Goal: Navigation & Orientation: Understand site structure

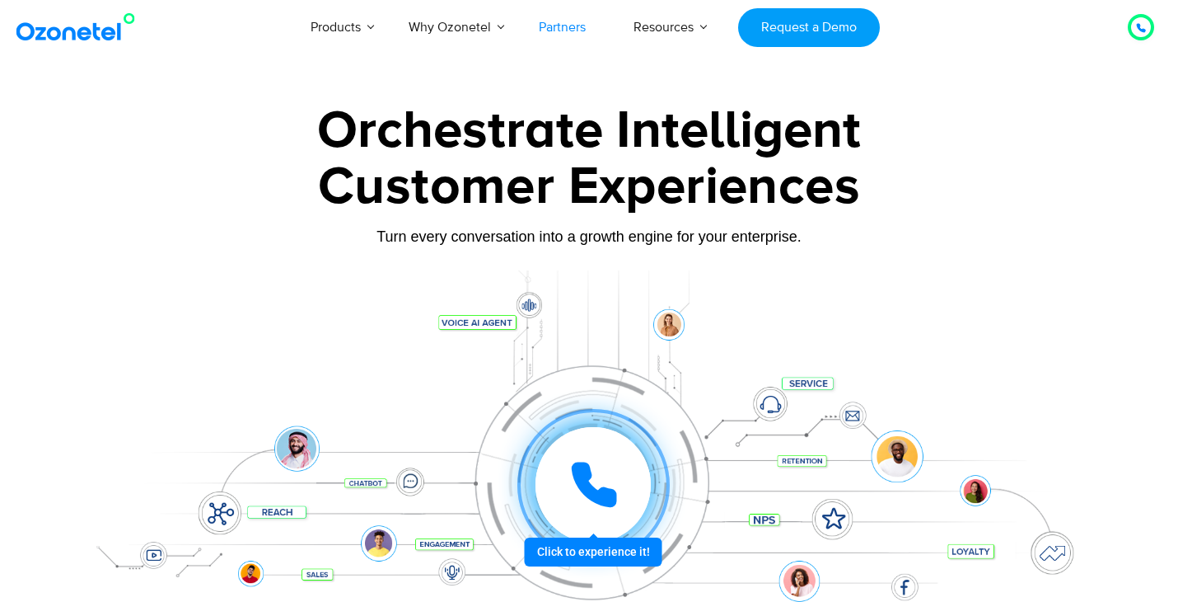
click at [567, 35] on link "Partners" at bounding box center [562, 27] width 95 height 54
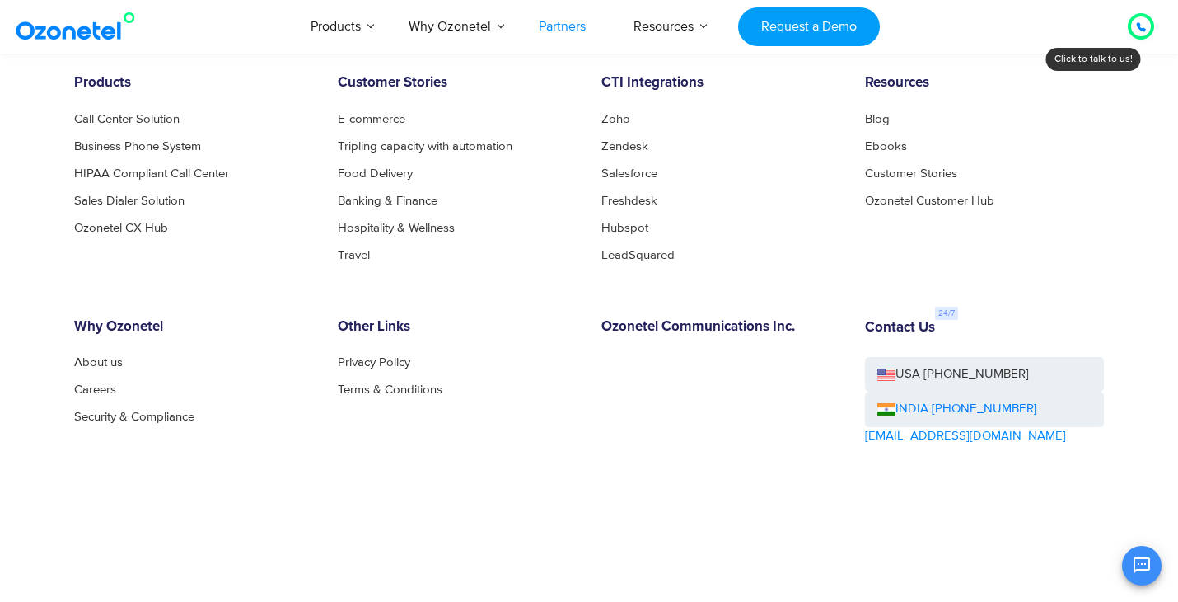
scroll to position [4747, 0]
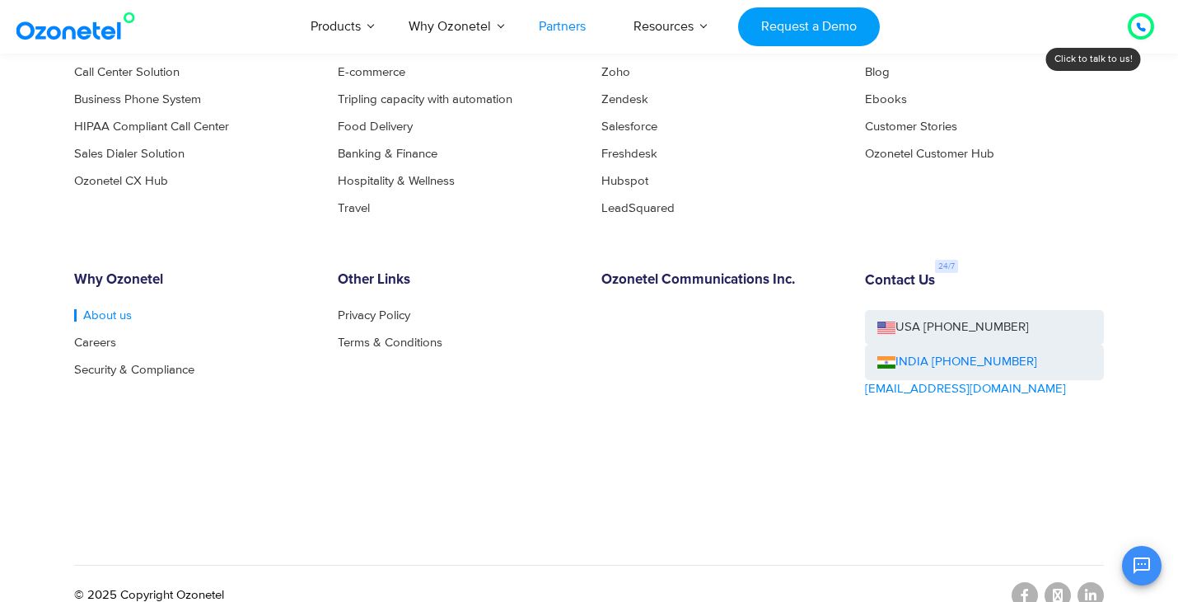
click at [102, 309] on link "About us" at bounding box center [103, 315] width 58 height 12
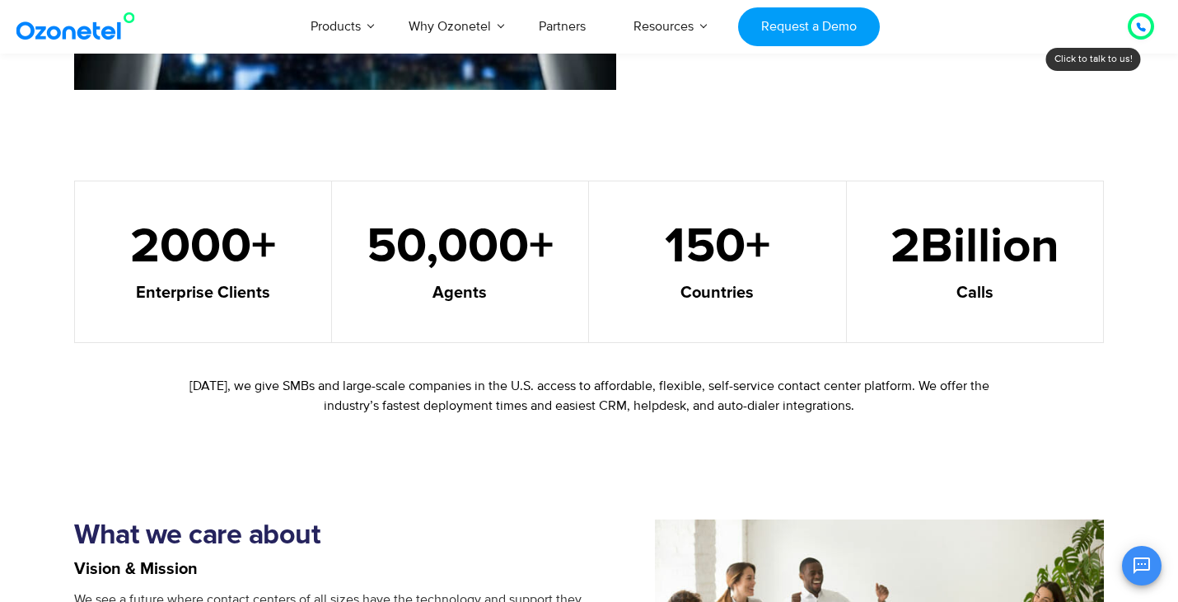
scroll to position [930, 0]
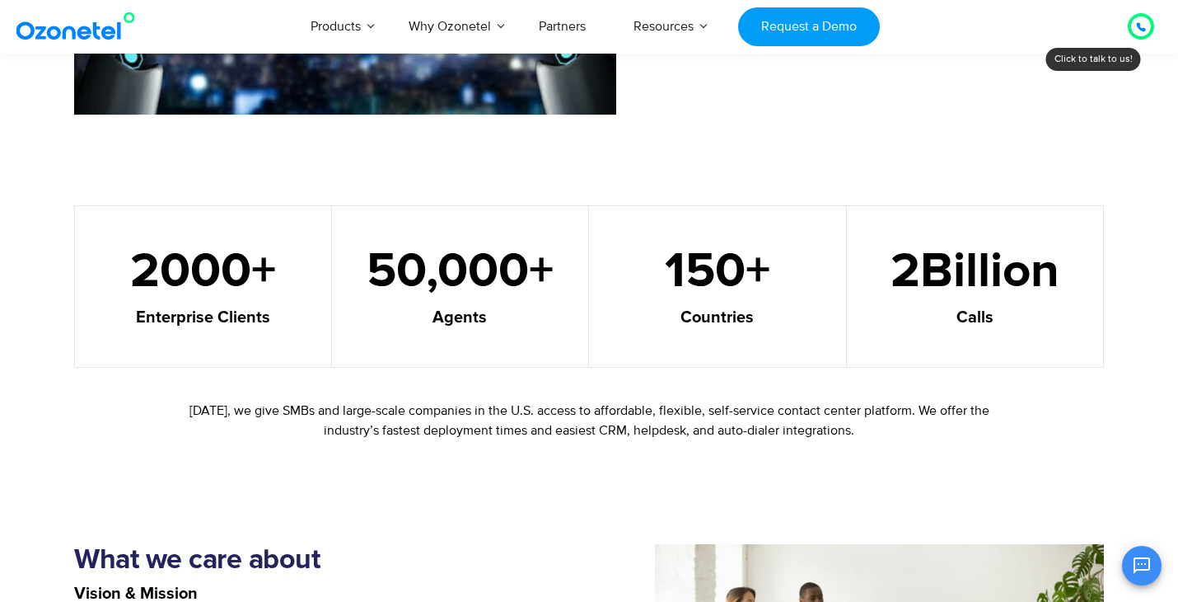
click at [499, 269] on span "50,000" at bounding box center [448, 271] width 162 height 49
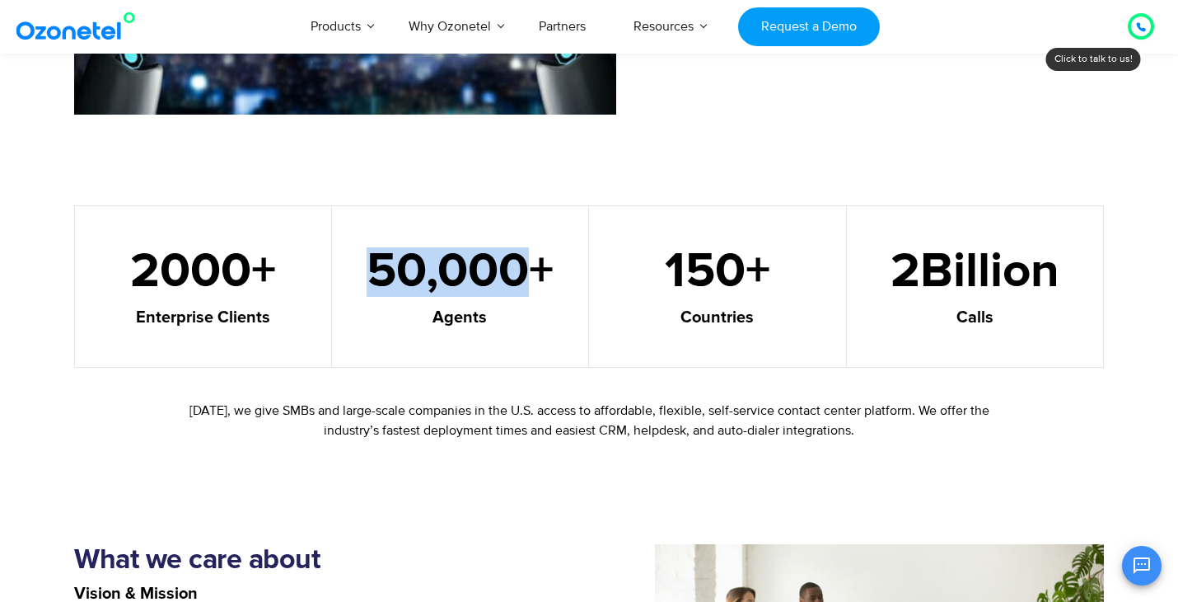
click at [499, 269] on span "50,000" at bounding box center [448, 271] width 162 height 49
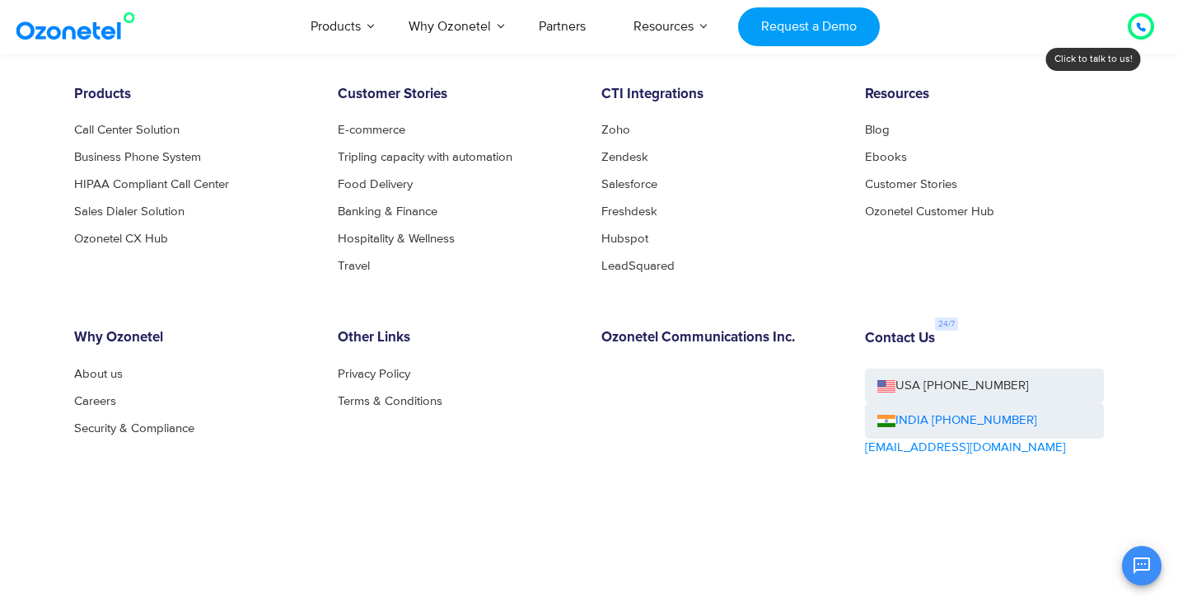
scroll to position [1735, 0]
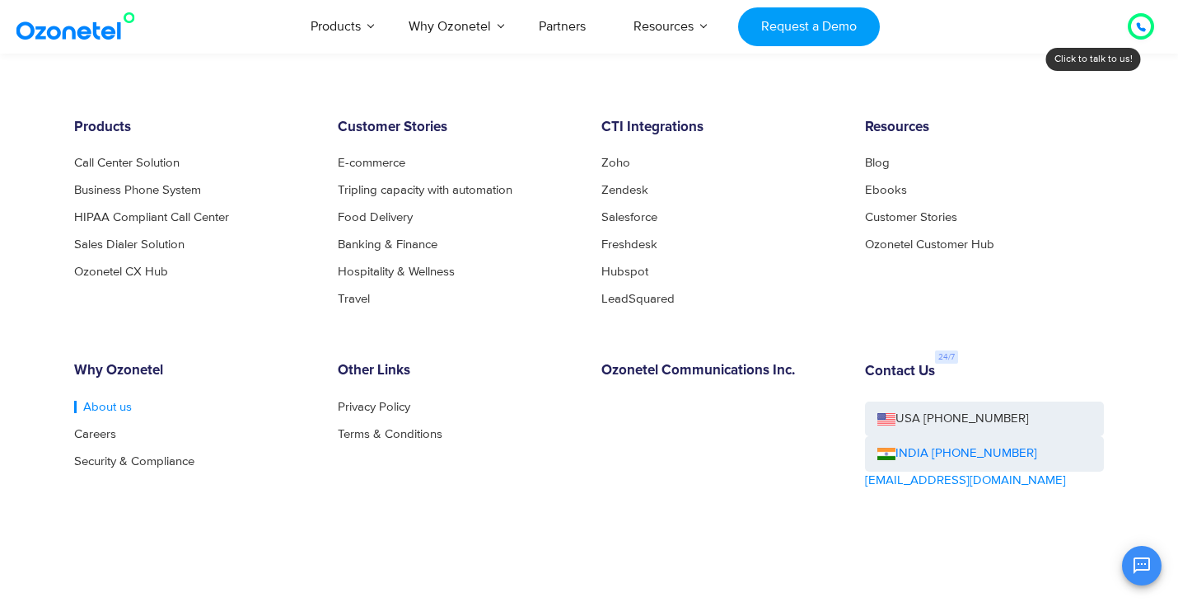
click at [101, 413] on link "About us" at bounding box center [103, 406] width 58 height 12
